Goal: Task Accomplishment & Management: Complete application form

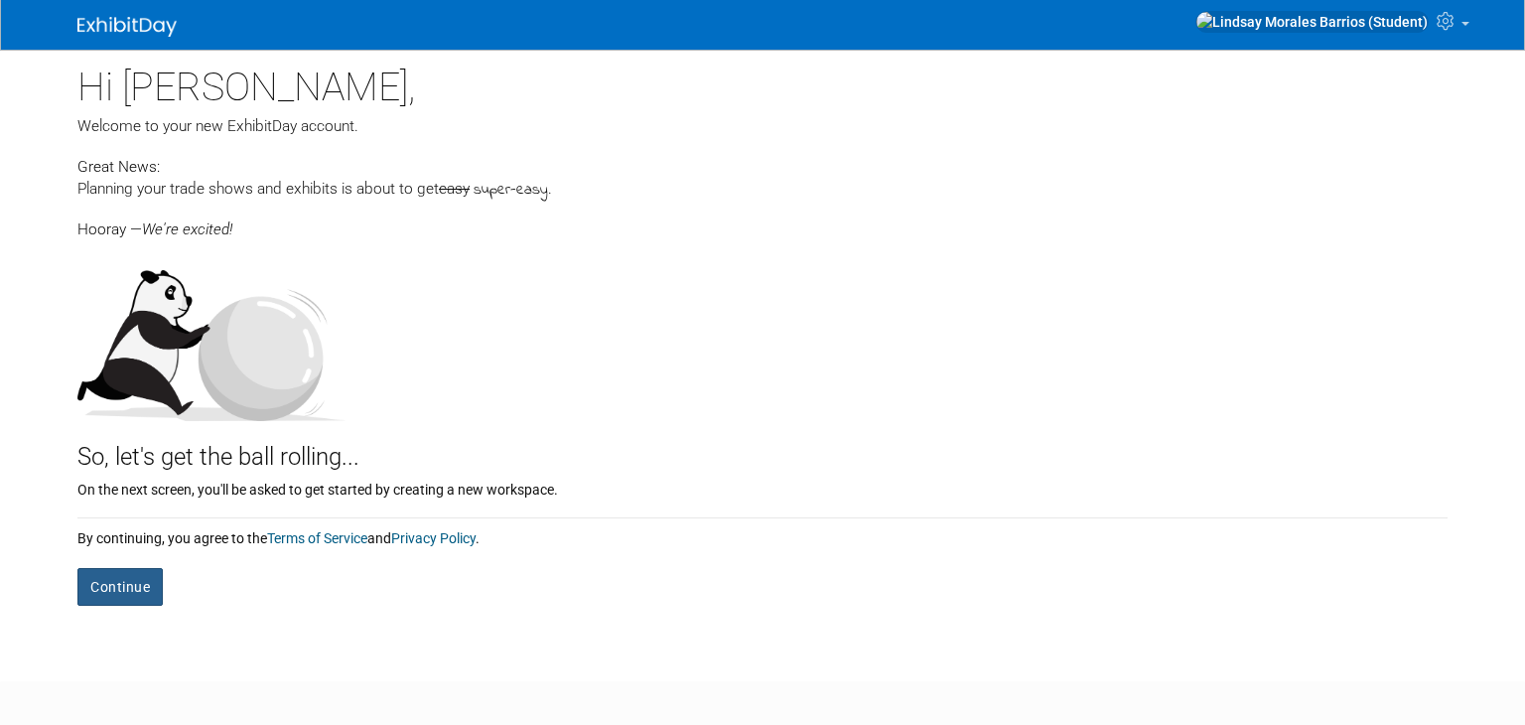
click at [149, 602] on button "Continue" at bounding box center [119, 587] width 85 height 38
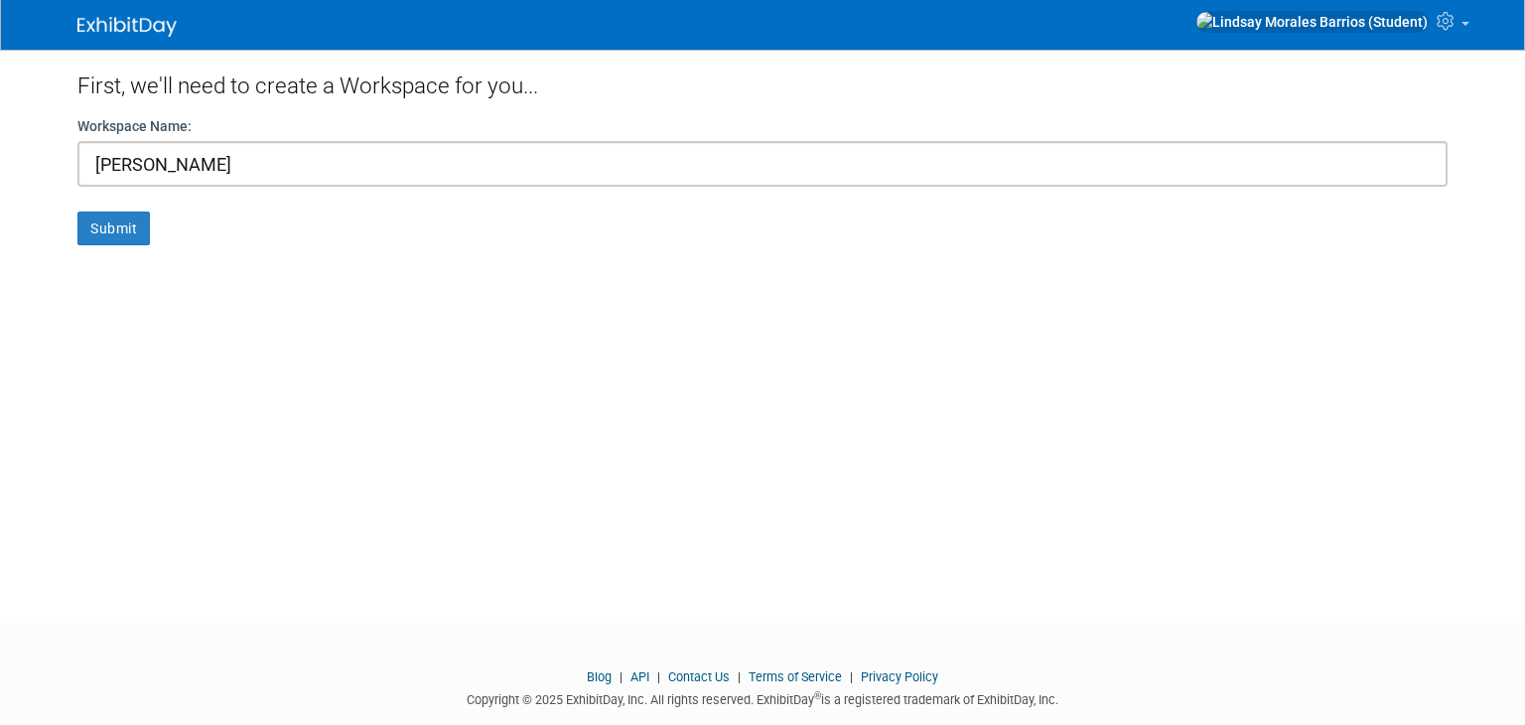
type input "[PERSON_NAME]"
click at [77, 212] on button "Submit" at bounding box center [113, 229] width 72 height 34
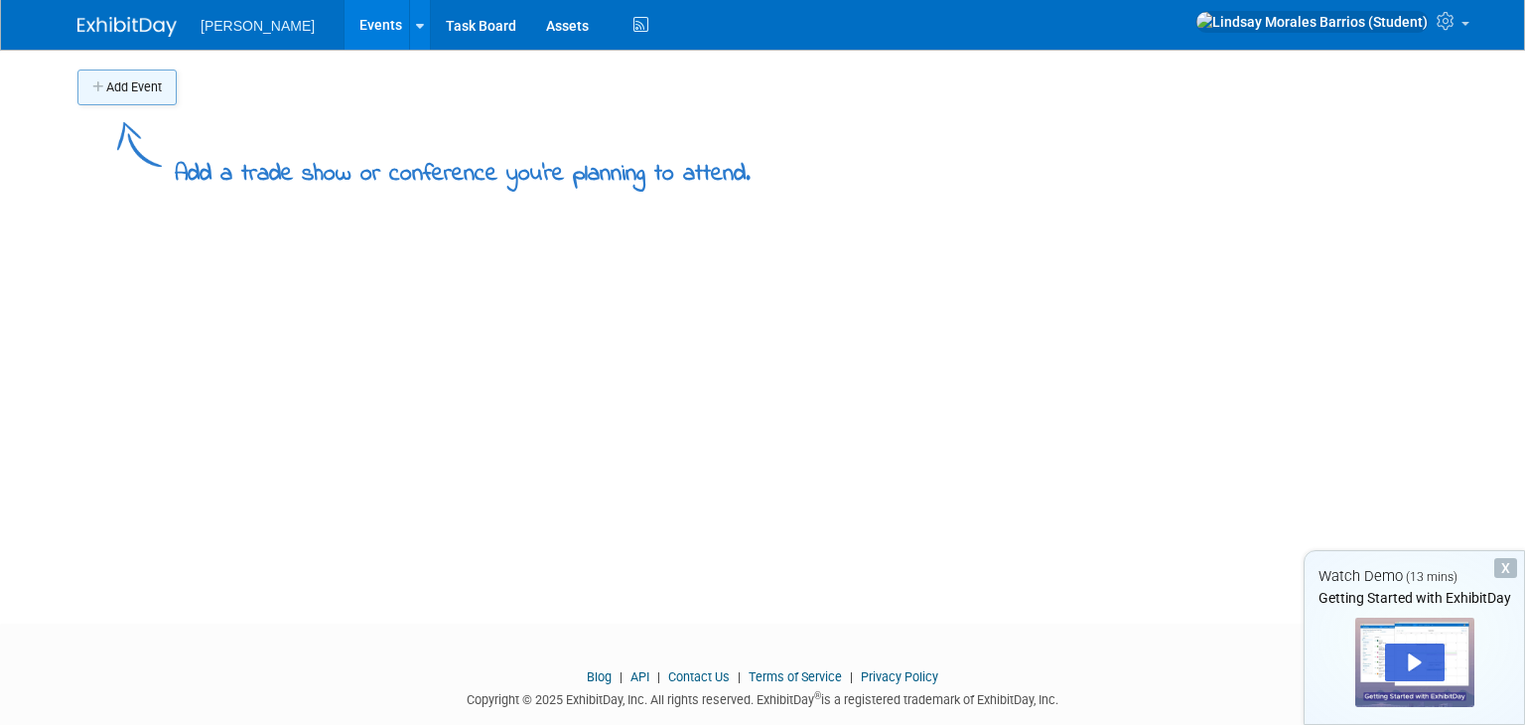
click at [173, 86] on button "Add Event" at bounding box center [126, 88] width 99 height 36
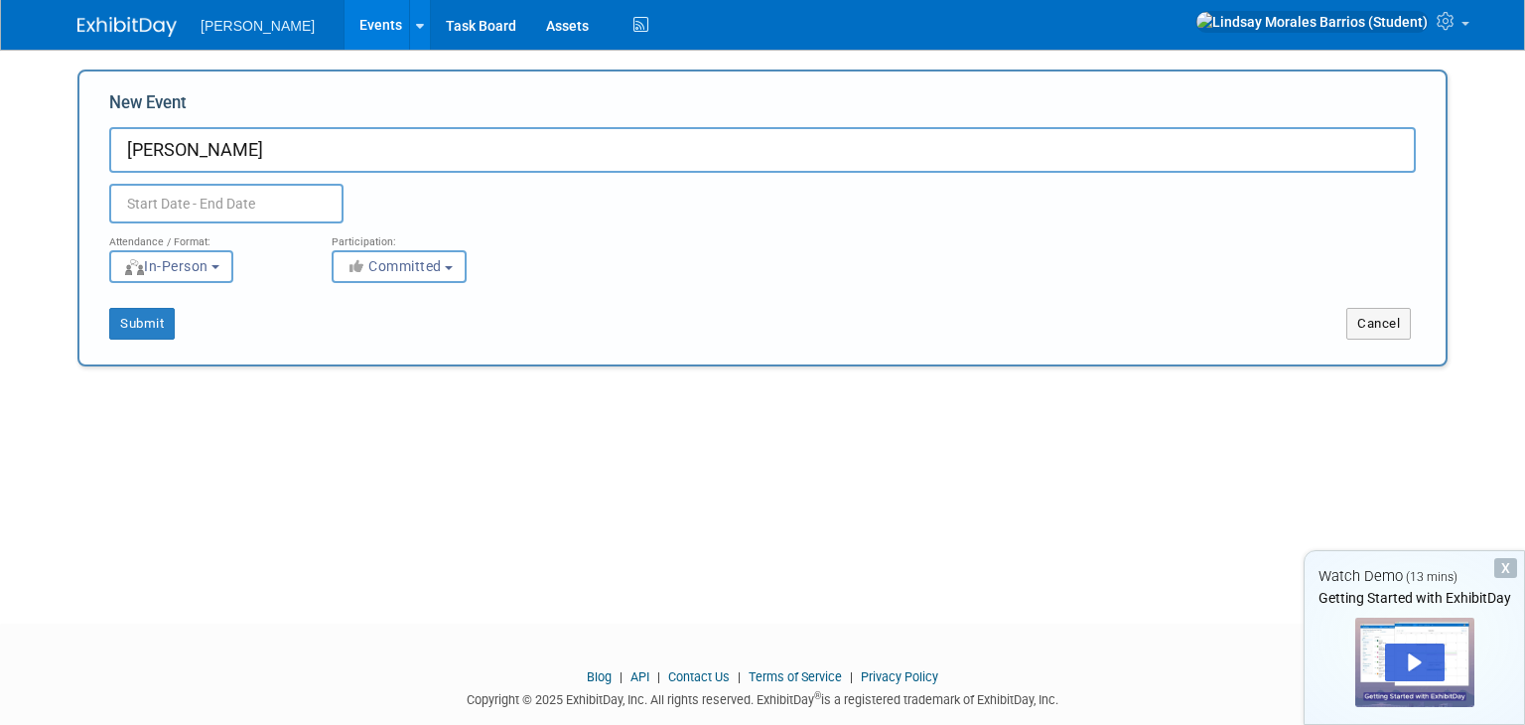
type input "[PERSON_NAME]"
click at [182, 207] on input "text" at bounding box center [226, 204] width 234 height 40
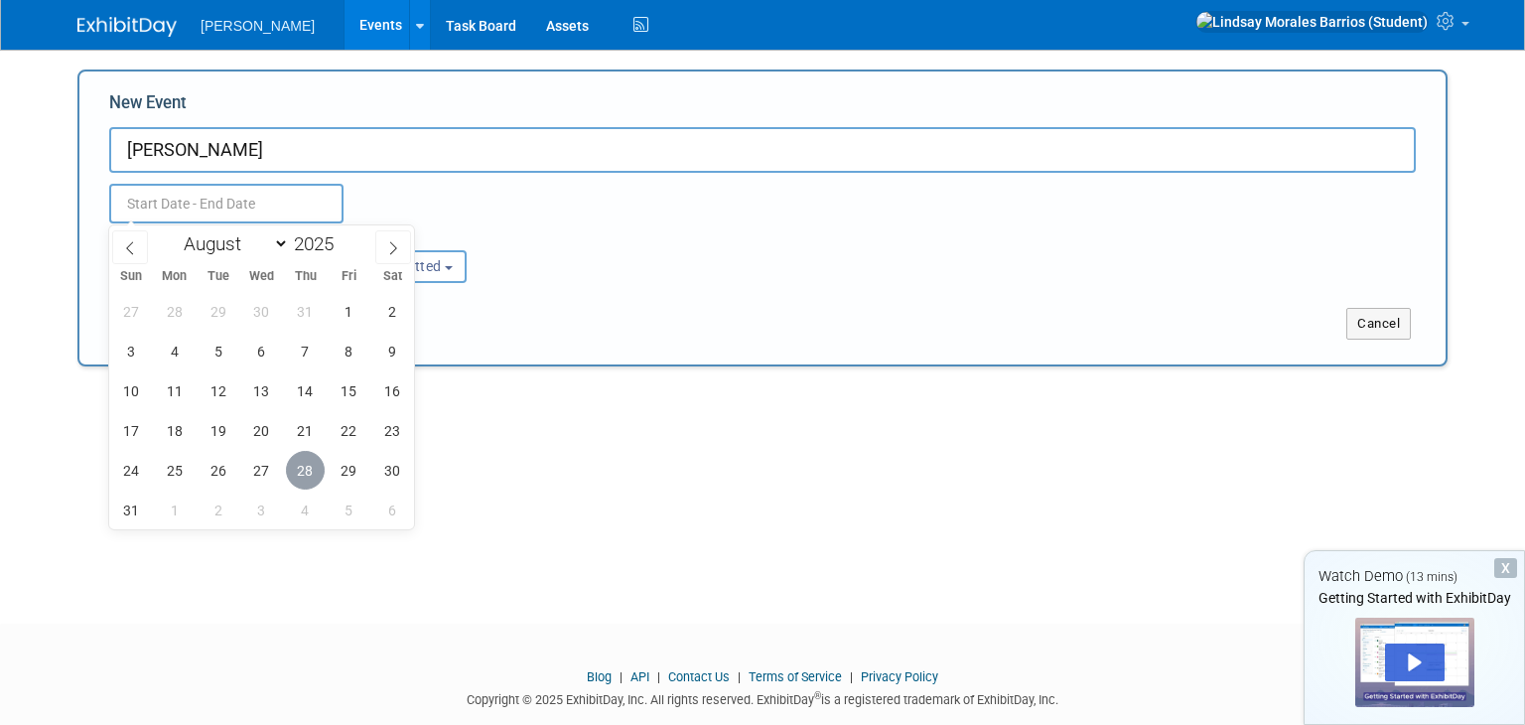
click at [300, 460] on span "28" at bounding box center [305, 470] width 39 height 39
click at [342, 465] on span "29" at bounding box center [349, 470] width 39 height 39
type input "Aug 28, 2025 to Aug 29, 2025"
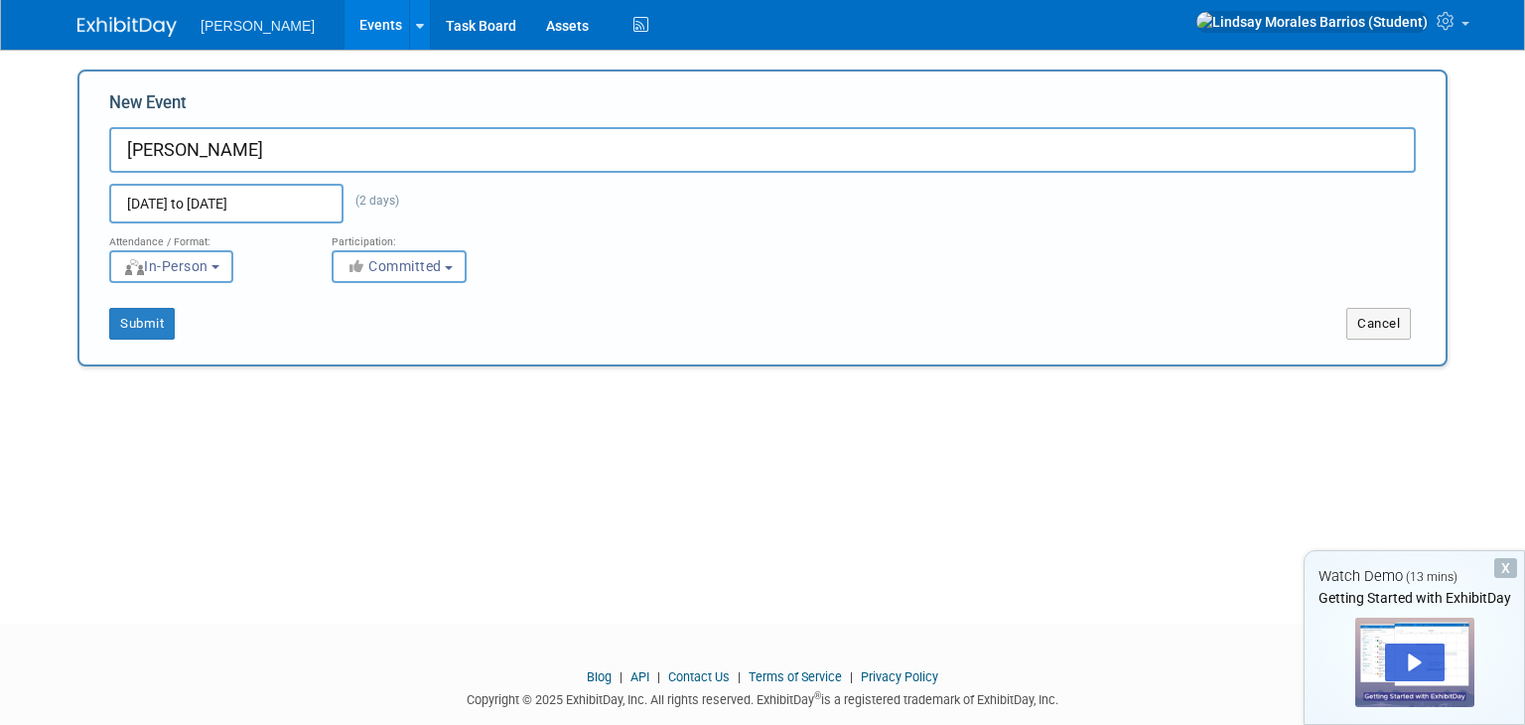
click at [162, 286] on div "Submit Cancel" at bounding box center [762, 311] width 1337 height 57
click at [160, 276] on button "In-Person" at bounding box center [171, 266] width 124 height 33
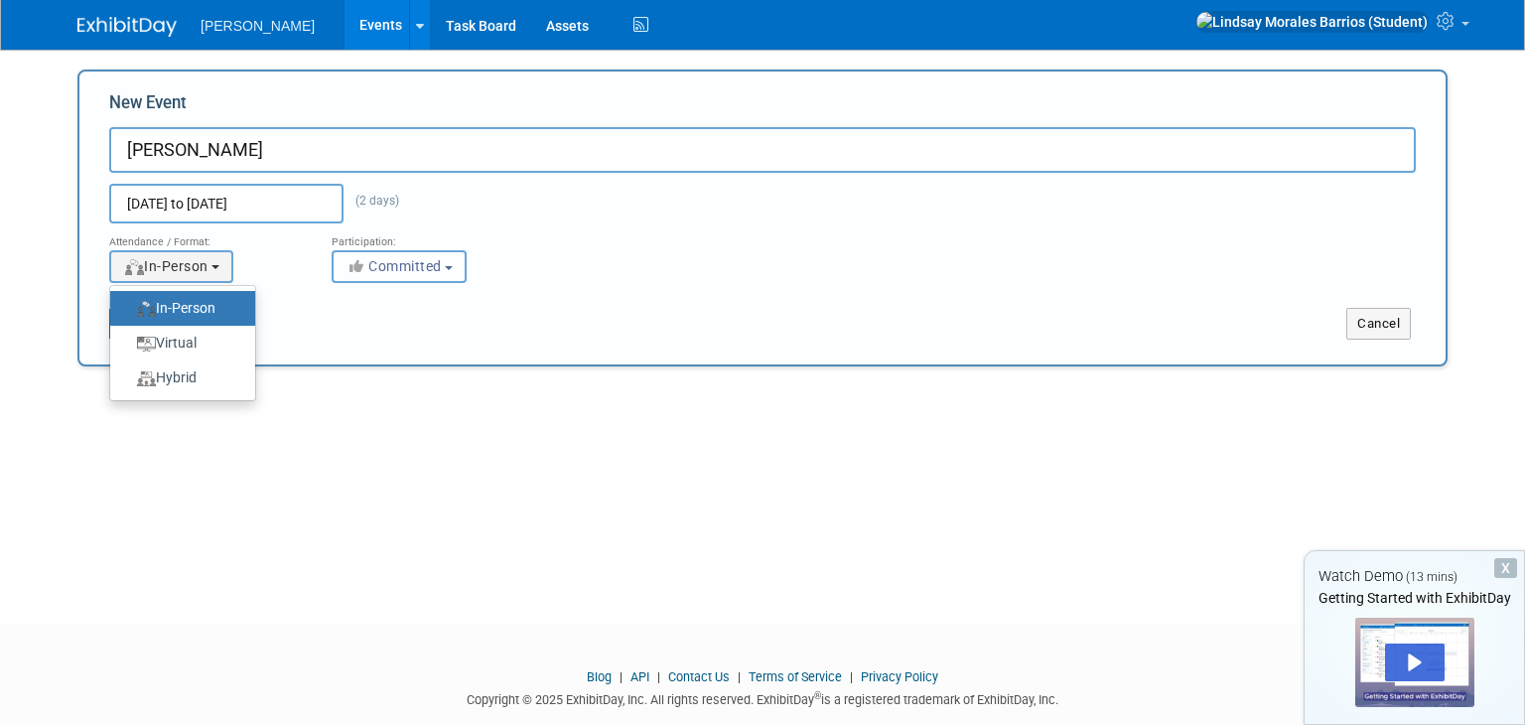
click at [359, 281] on button "Committed" at bounding box center [399, 266] width 135 height 33
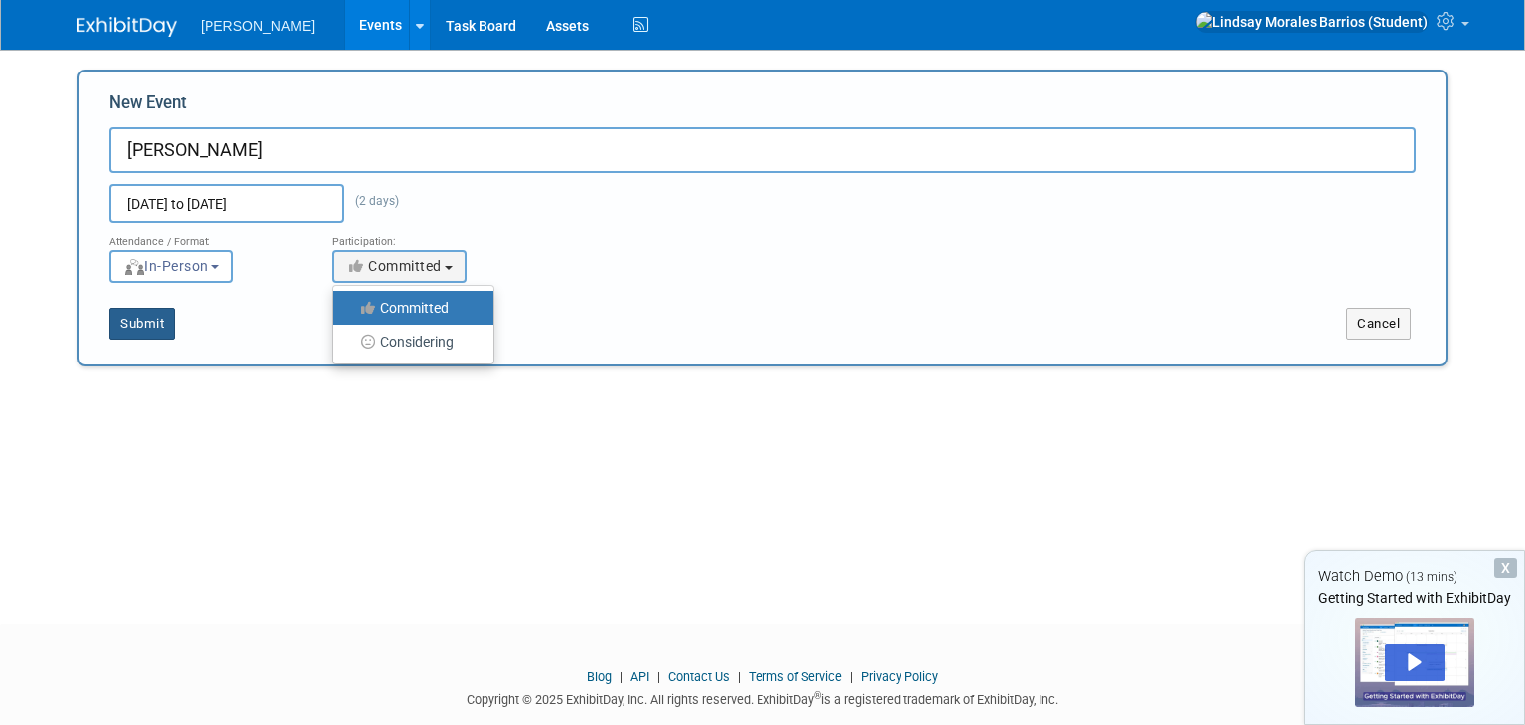
click at [166, 325] on button "Submit" at bounding box center [142, 324] width 66 height 32
